Goal: Task Accomplishment & Management: Use online tool/utility

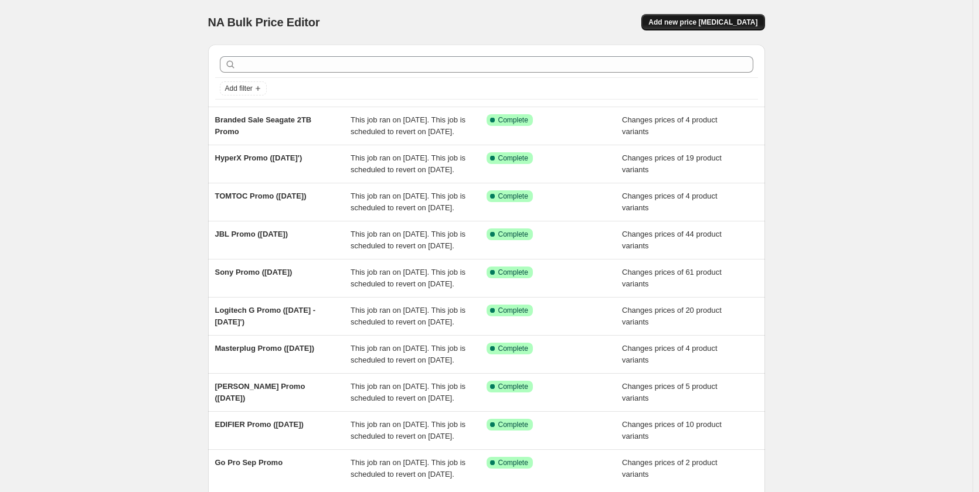
click at [746, 22] on span "Add new price [MEDICAL_DATA]" at bounding box center [702, 22] width 109 height 9
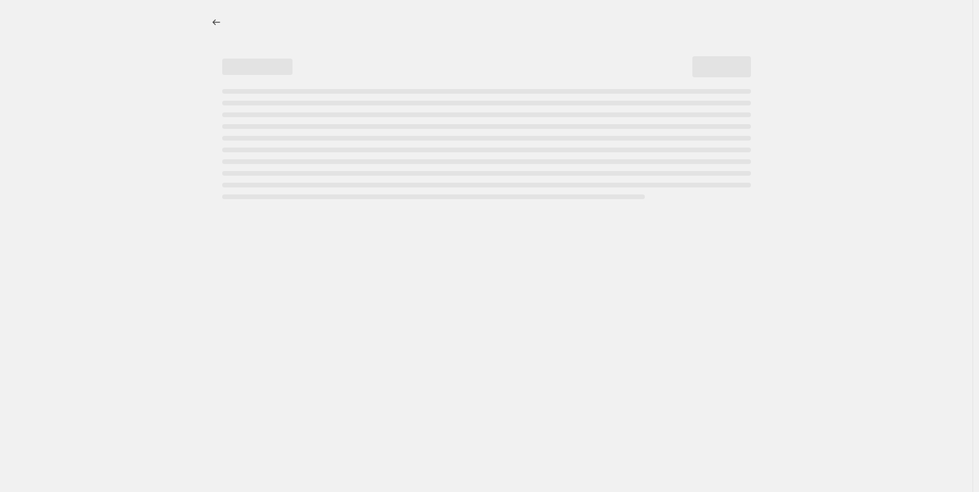
select select "percentage"
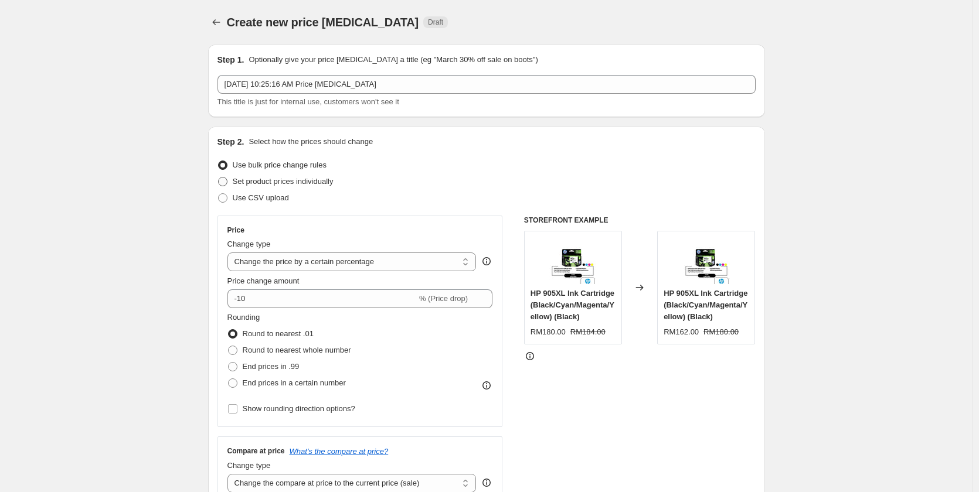
click at [272, 179] on span "Set product prices individually" at bounding box center [283, 181] width 101 height 9
click at [219, 178] on input "Set product prices individually" at bounding box center [218, 177] width 1 height 1
radio input "true"
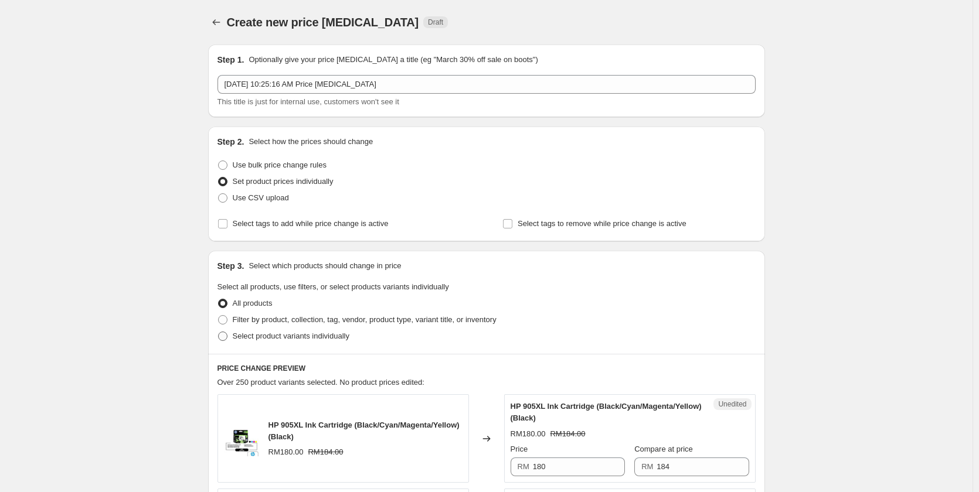
click at [264, 335] on span "Select product variants individually" at bounding box center [291, 336] width 117 height 9
click at [219, 332] on input "Select product variants individually" at bounding box center [218, 332] width 1 height 1
radio input "true"
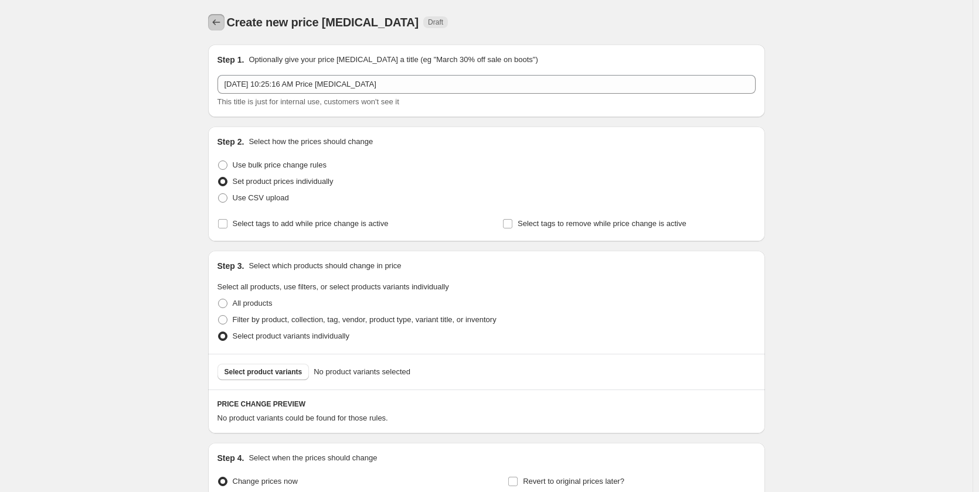
click at [215, 23] on icon "Price change jobs" at bounding box center [216, 22] width 12 height 12
